Goal: Task Accomplishment & Management: Manage account settings

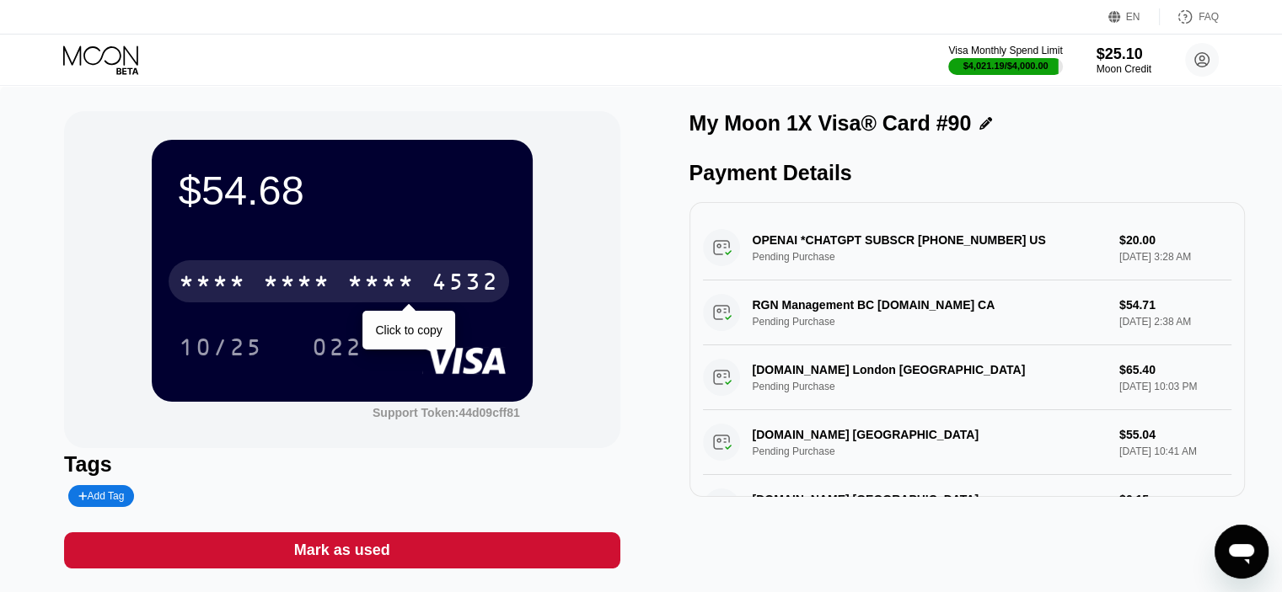
click at [347, 281] on div "* * * *" at bounding box center [380, 284] width 67 height 27
click at [384, 286] on div "2660" at bounding box center [380, 284] width 67 height 27
